Goal: Navigation & Orientation: Go to known website

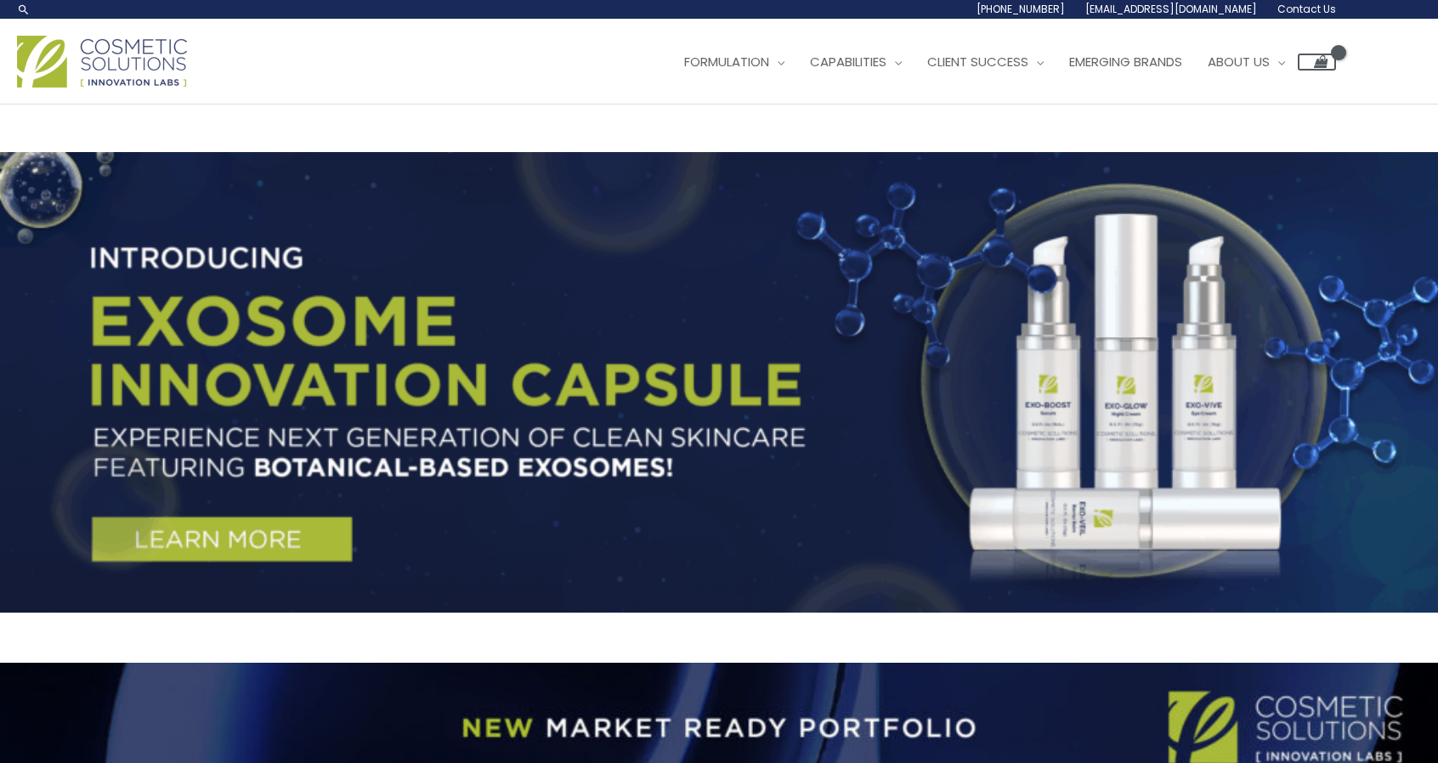
click at [106, 88] on img at bounding box center [102, 62] width 170 height 52
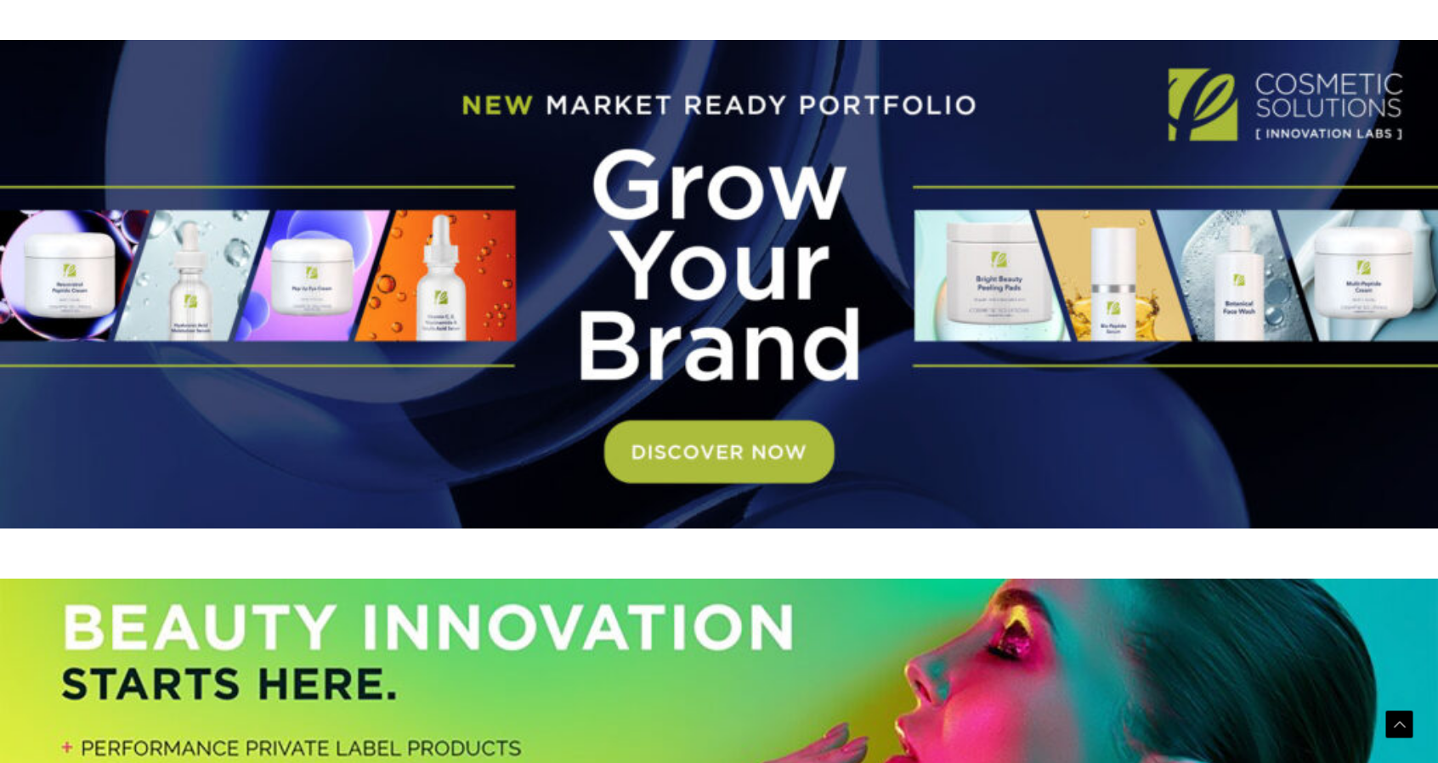
scroll to position [850, 0]
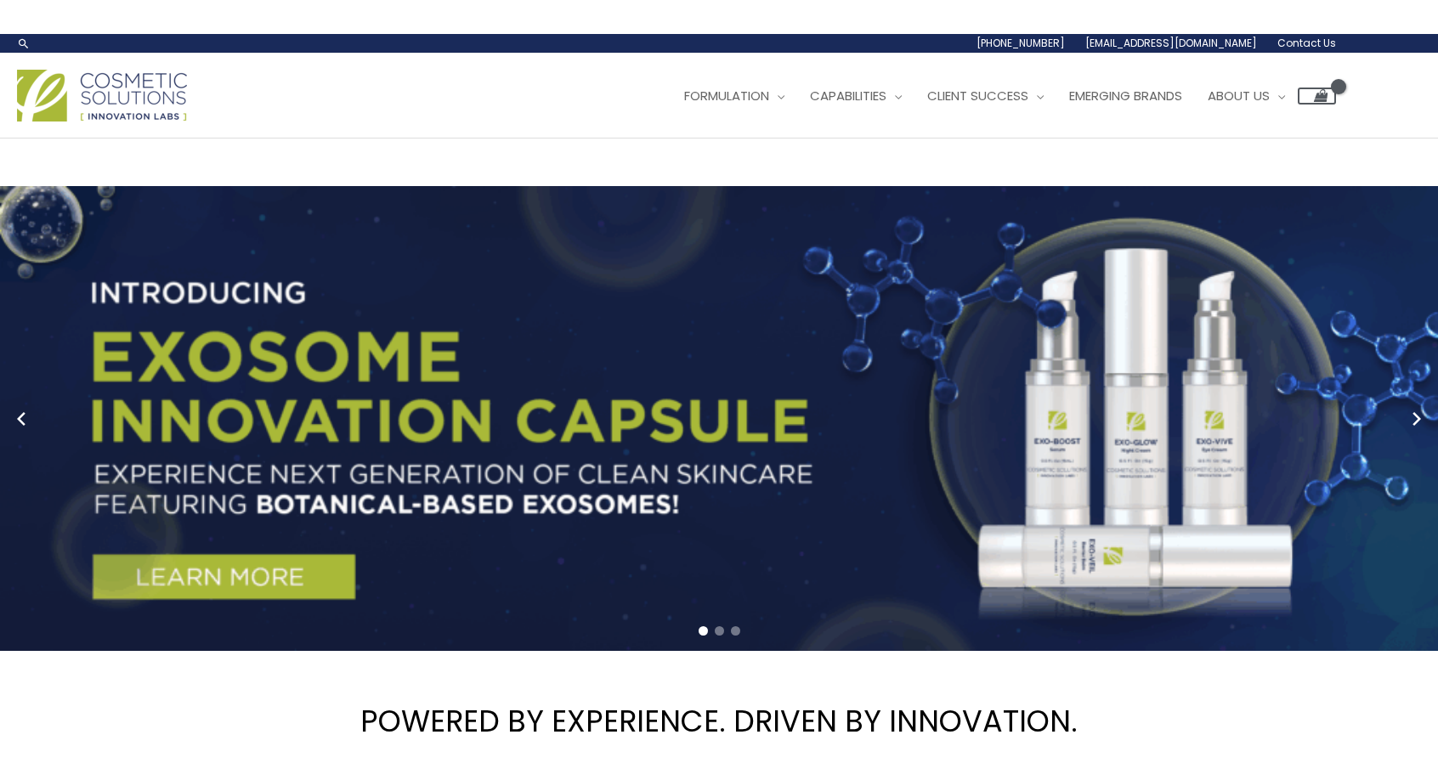
click at [70, 122] on img at bounding box center [102, 96] width 170 height 52
